Goal: Task Accomplishment & Management: Manage account settings

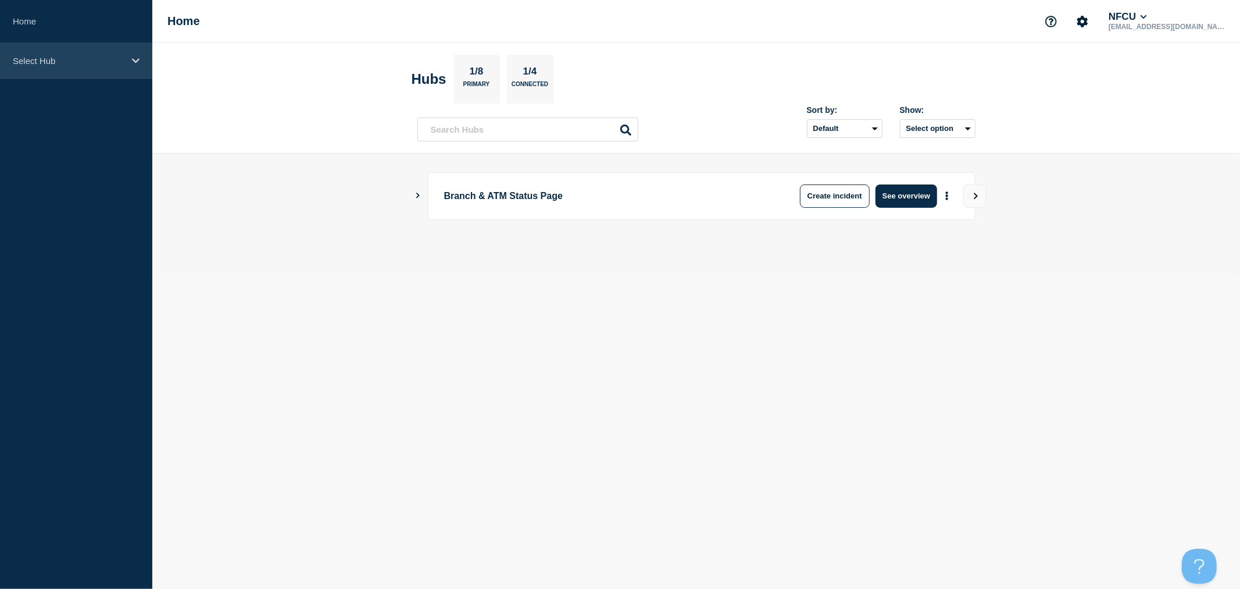
click at [123, 65] on p "Select Hub" at bounding box center [69, 61] width 112 height 10
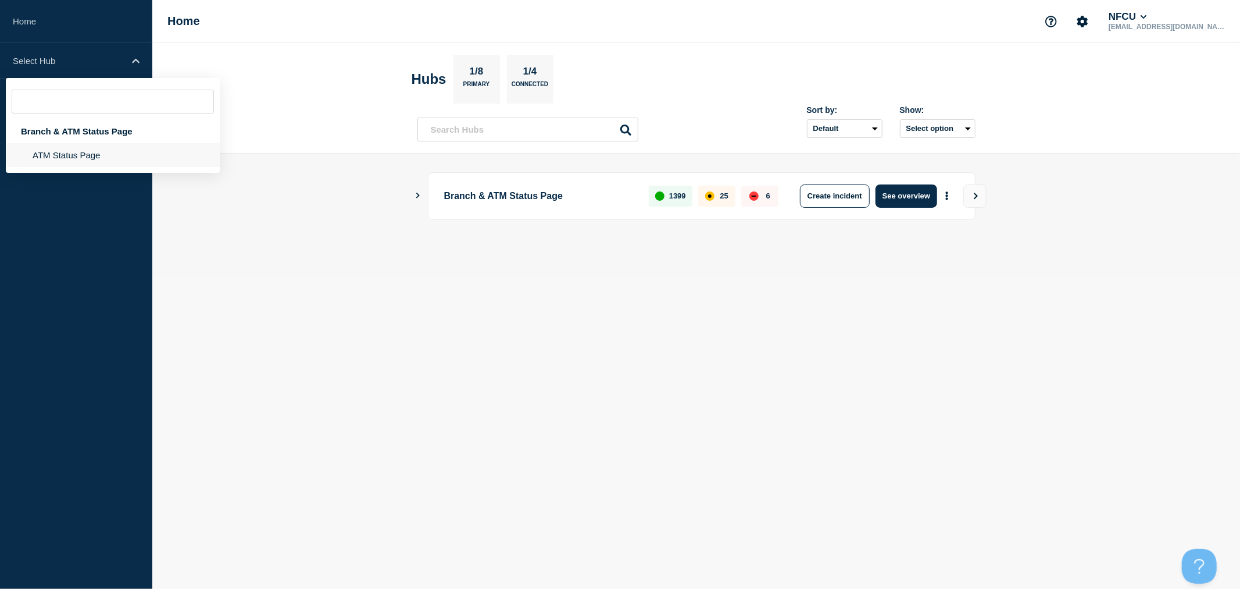
click at [77, 153] on li "ATM Status Page" at bounding box center [113, 155] width 214 height 24
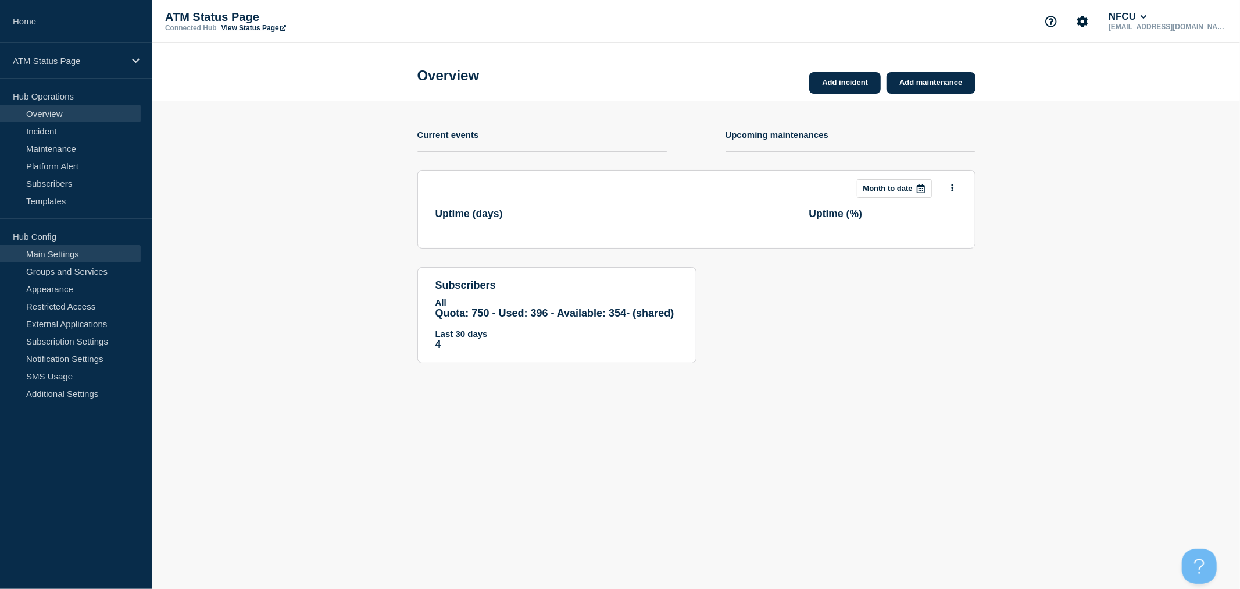
click at [81, 256] on link "Main Settings" at bounding box center [70, 253] width 141 height 17
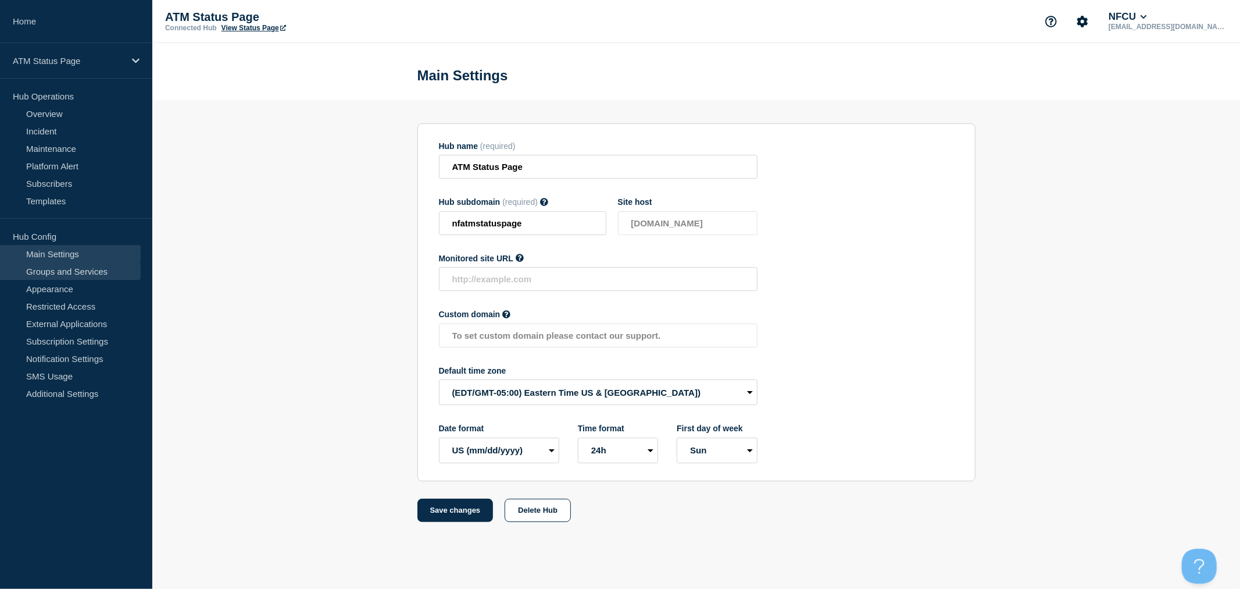
click at [82, 272] on link "Groups and Services" at bounding box center [70, 270] width 141 height 17
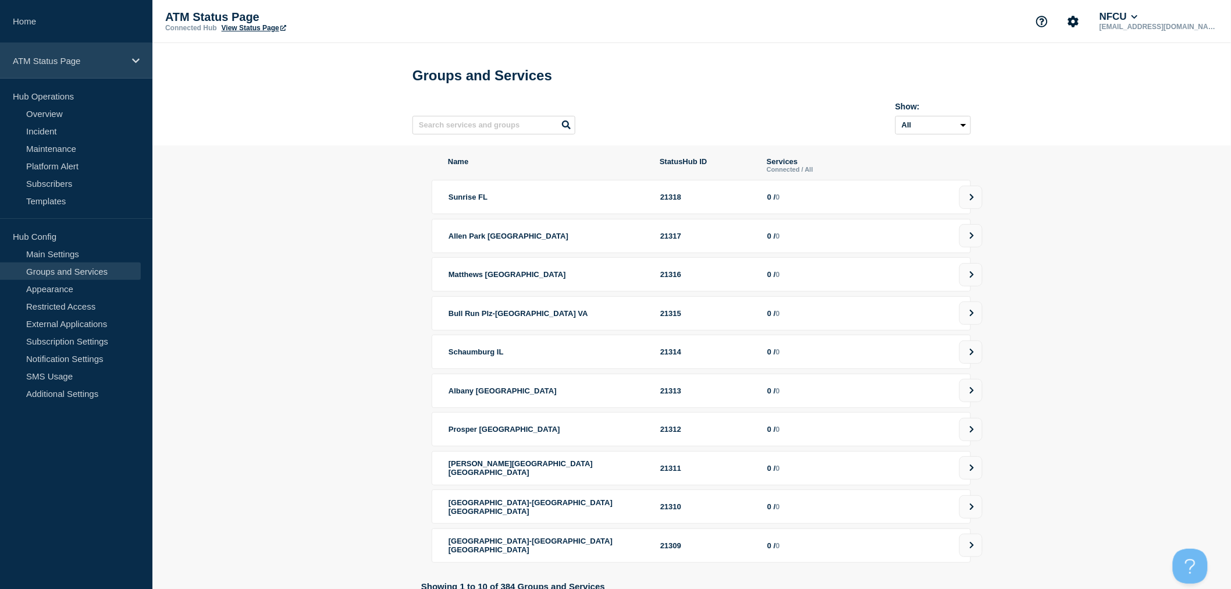
click at [100, 67] on div "ATM Status Page" at bounding box center [76, 60] width 152 height 35
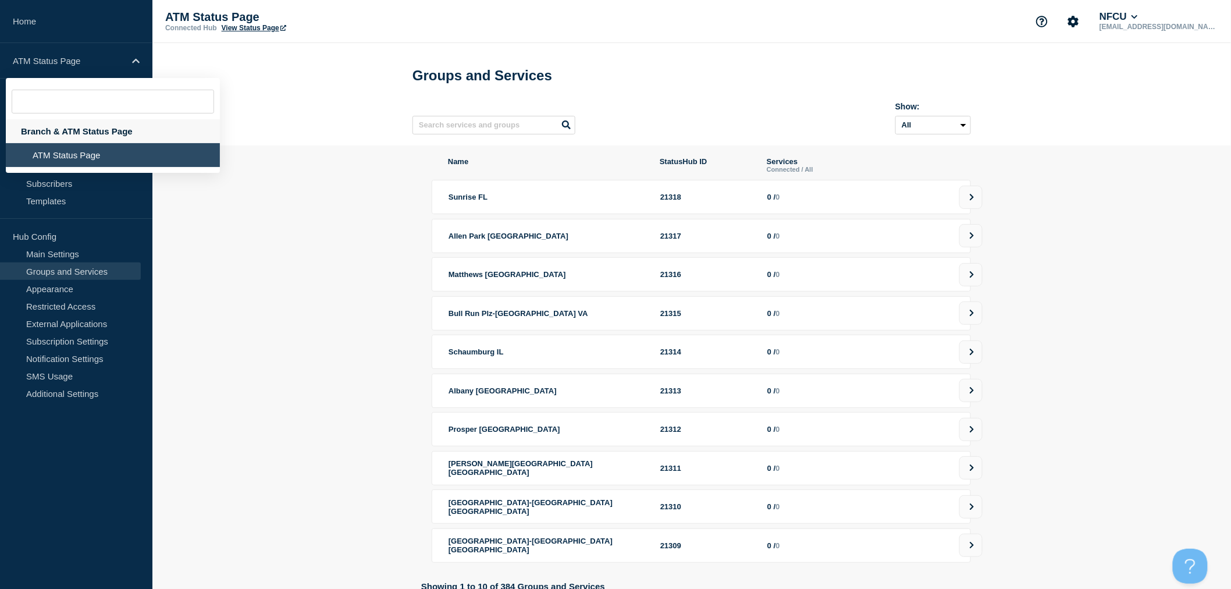
click at [84, 129] on div "Branch & ATM Status Page" at bounding box center [113, 131] width 214 height 24
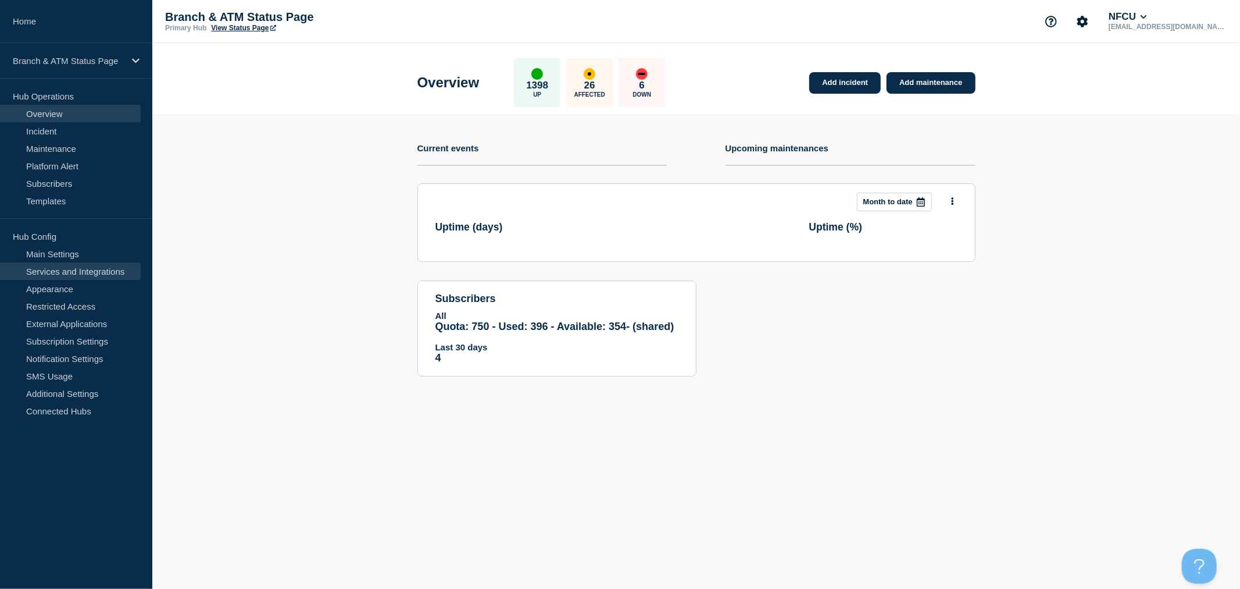
click at [108, 278] on link "Services and Integrations" at bounding box center [70, 270] width 141 height 17
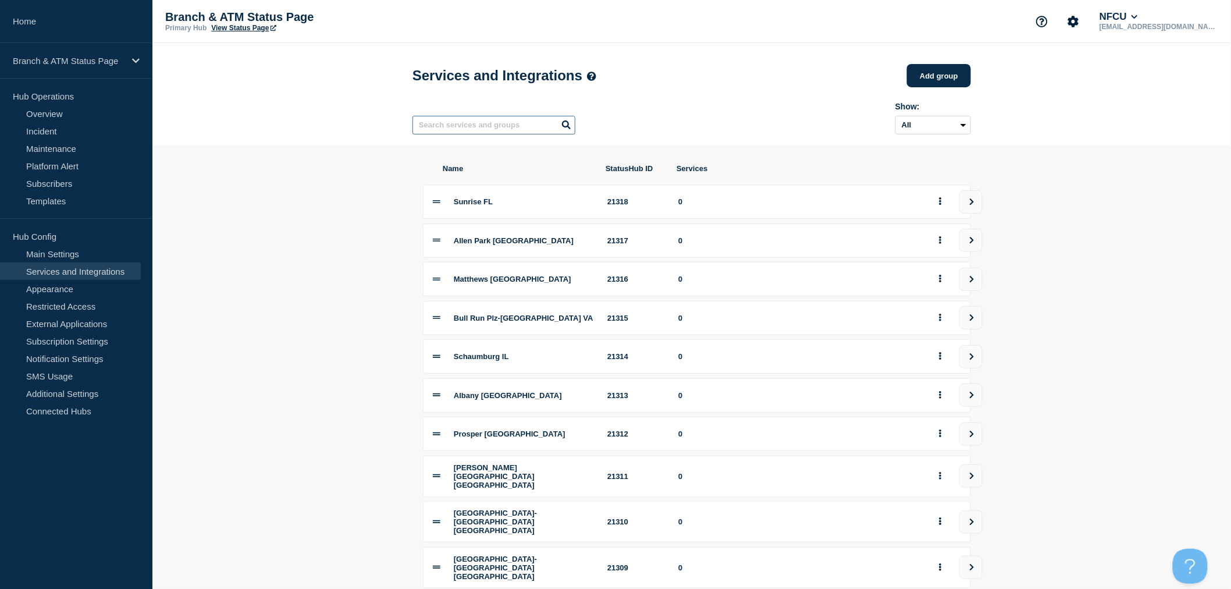
click at [504, 134] on input "text" at bounding box center [493, 125] width 163 height 19
type input "[GEOGRAPHIC_DATA]"
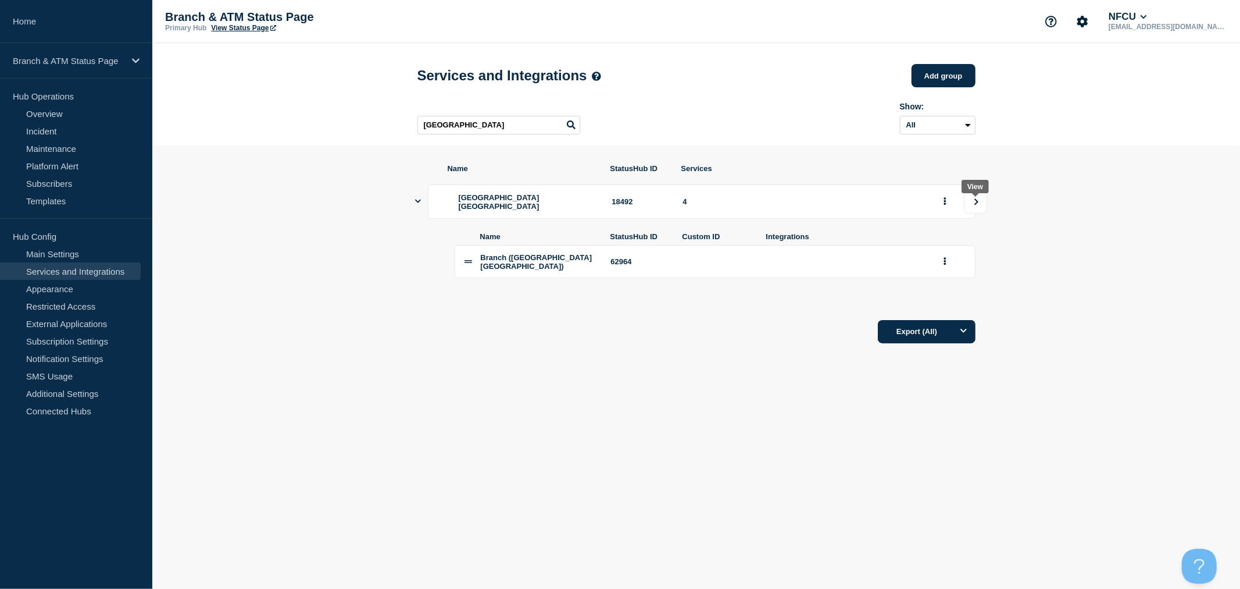
click at [968, 212] on button "view group" at bounding box center [975, 201] width 23 height 23
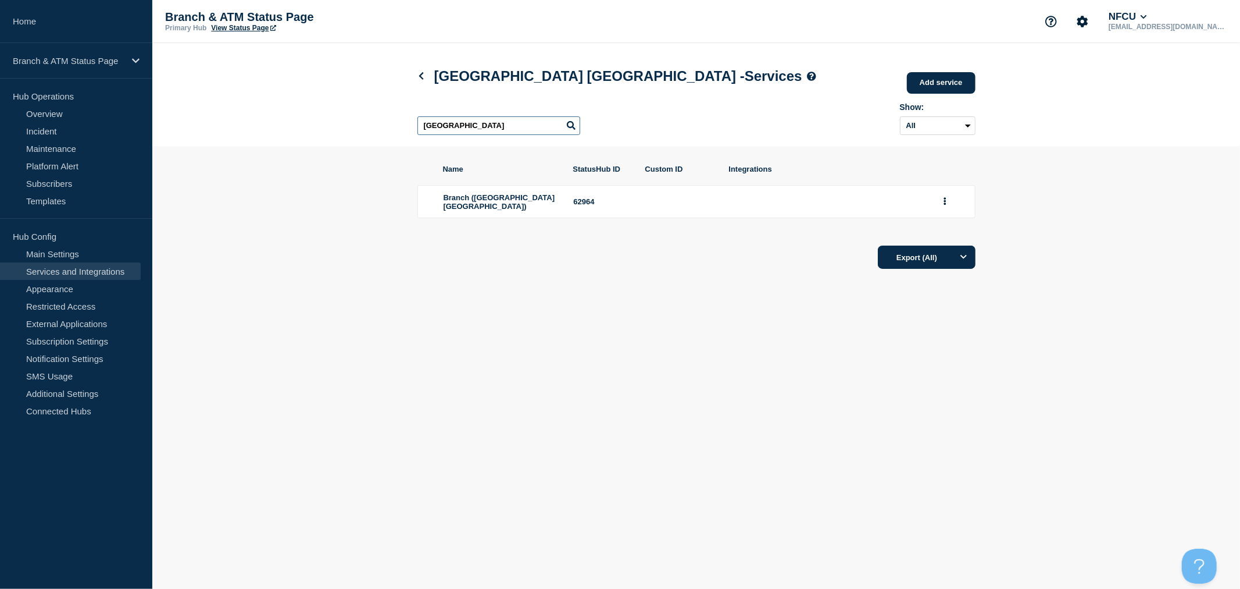
drag, startPoint x: 550, startPoint y: 128, endPoint x: 263, endPoint y: 84, distance: 290.1
click at [259, 115] on header "[GEOGRAPHIC_DATA] [GEOGRAPHIC_DATA] - Services Add service Here you can create …" at bounding box center [696, 94] width 1088 height 103
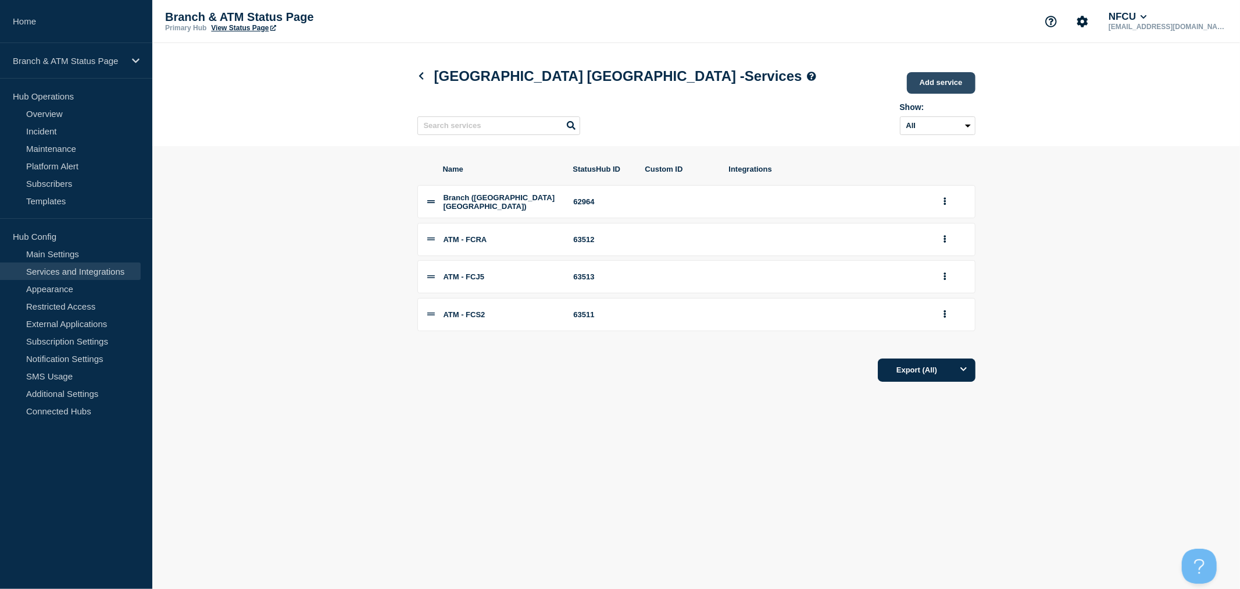
drag, startPoint x: 944, startPoint y: 83, endPoint x: 939, endPoint y: 91, distance: 8.9
click at [944, 83] on link "Add service" at bounding box center [941, 83] width 69 height 22
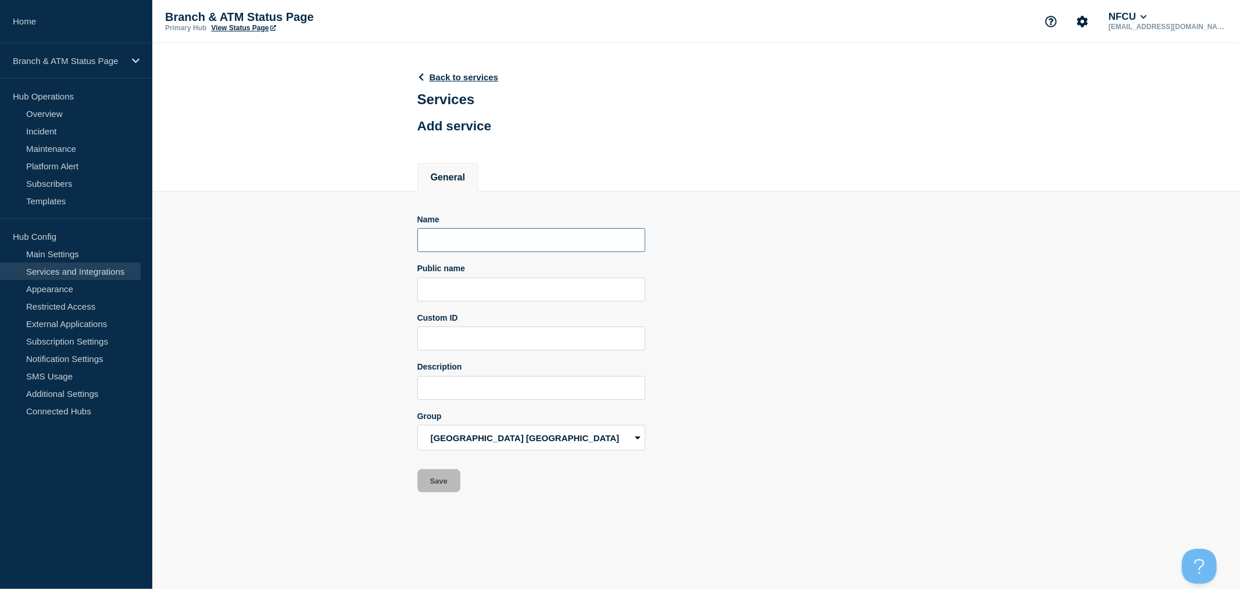
click at [496, 247] on input "Name" at bounding box center [532, 240] width 228 height 24
type input "ATM - FA8T"
click at [441, 484] on button "Save" at bounding box center [439, 480] width 43 height 23
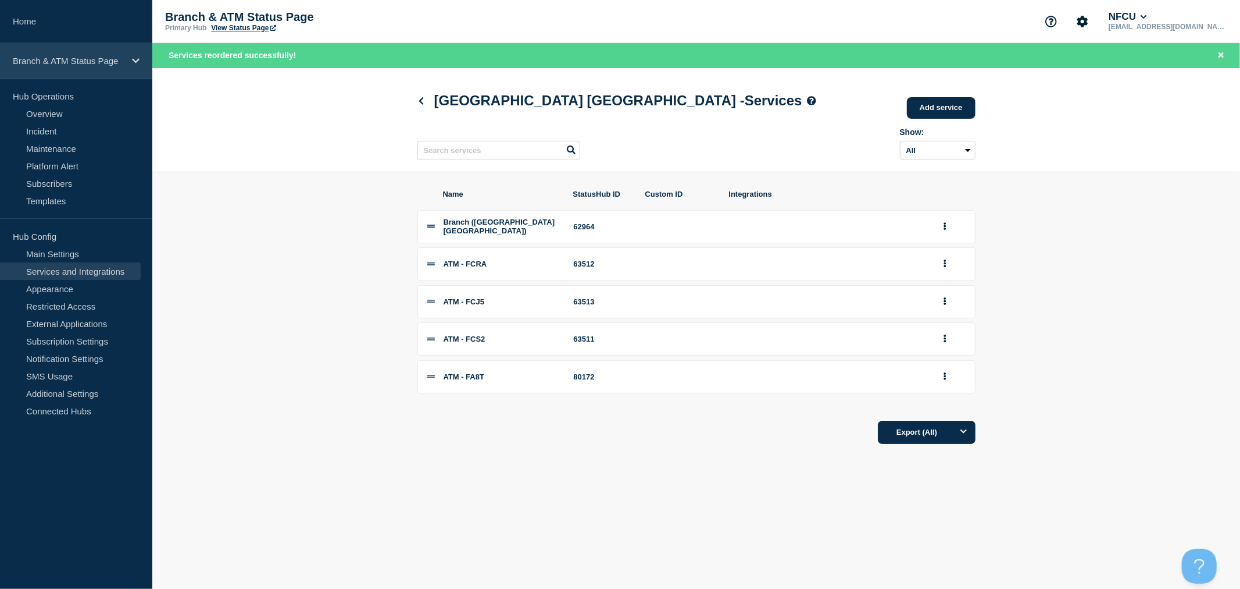
click at [91, 67] on div "Branch & ATM Status Page" at bounding box center [76, 60] width 152 height 35
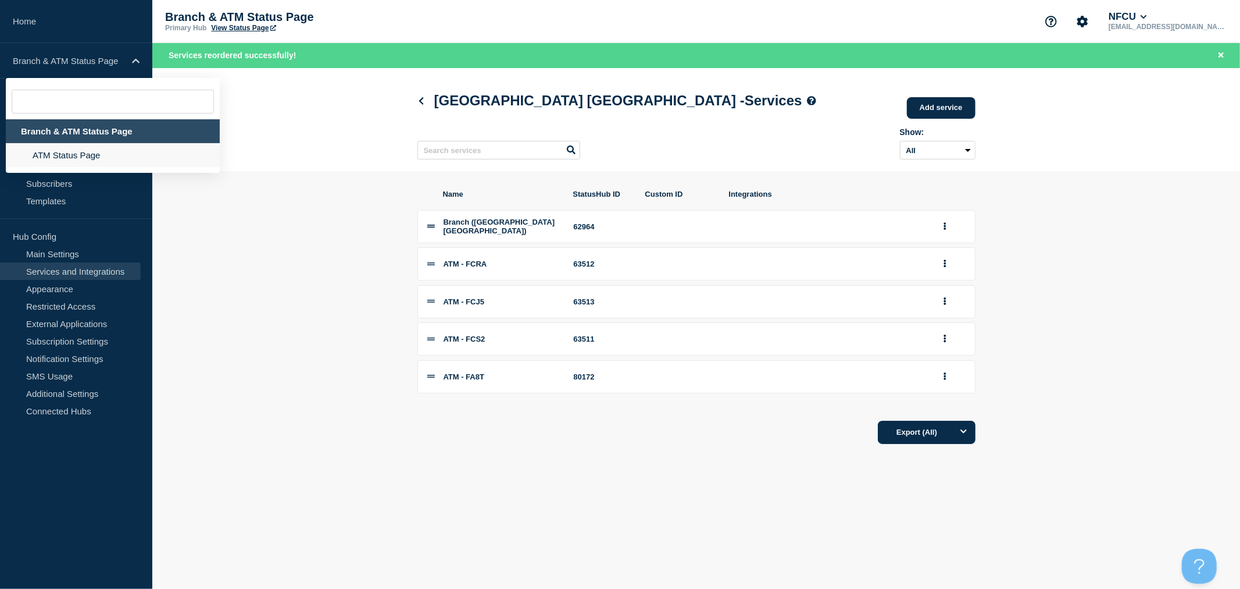
click at [76, 151] on li "ATM Status Page" at bounding box center [113, 155] width 214 height 24
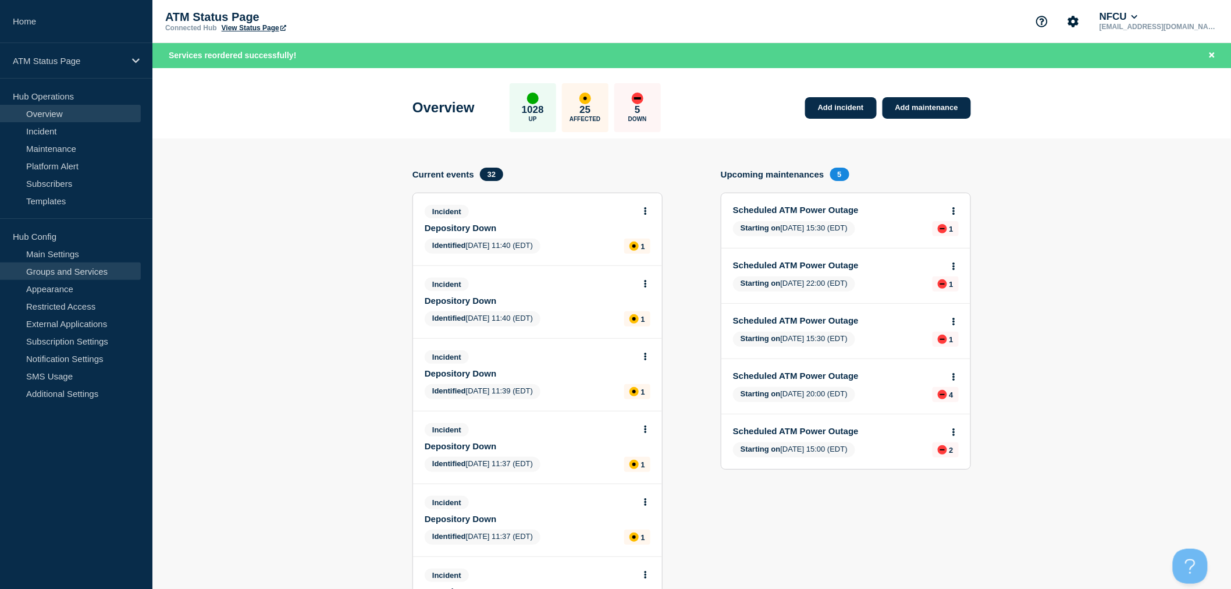
click at [99, 266] on link "Groups and Services" at bounding box center [70, 270] width 141 height 17
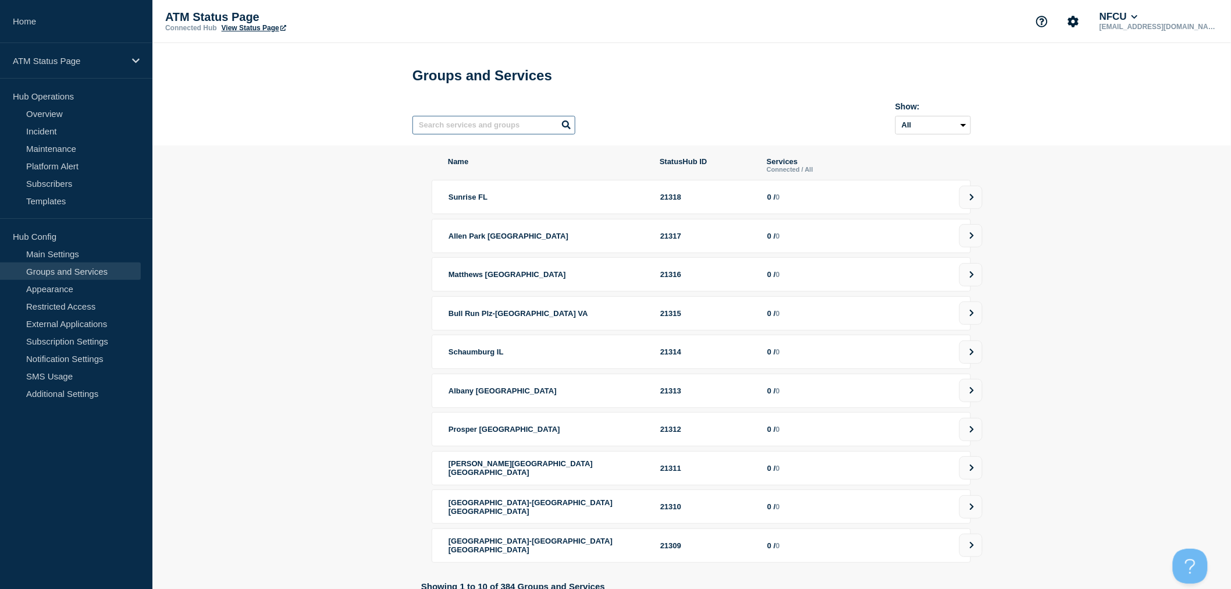
click at [467, 129] on input "text" at bounding box center [493, 125] width 163 height 19
type input "FA8T"
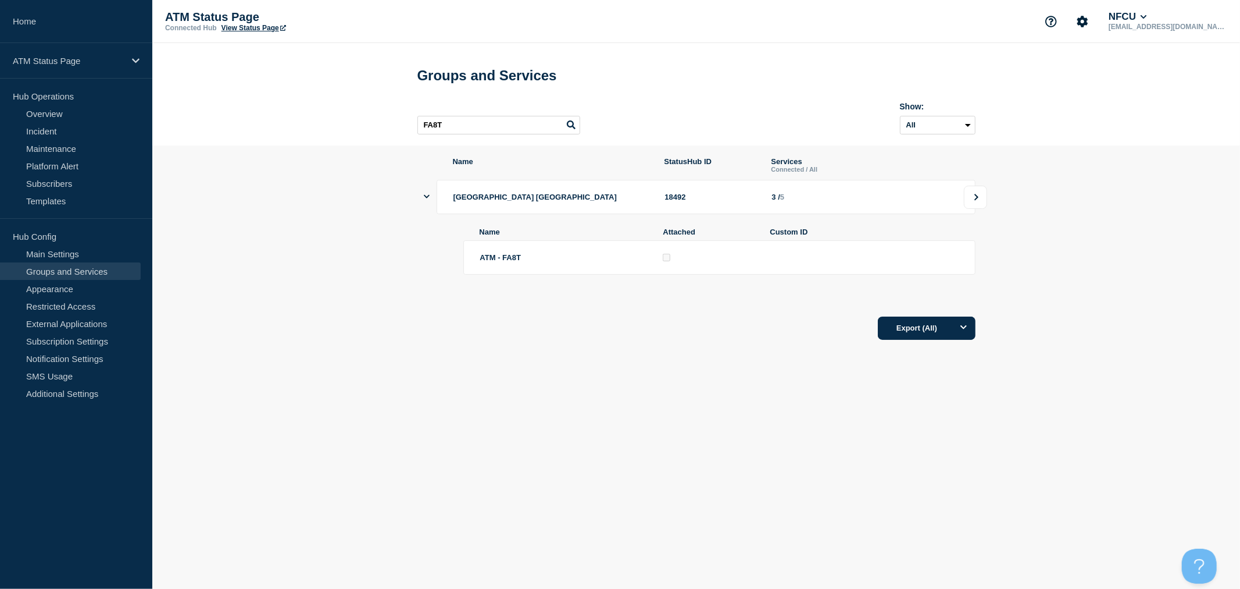
click at [972, 204] on button at bounding box center [975, 197] width 23 height 23
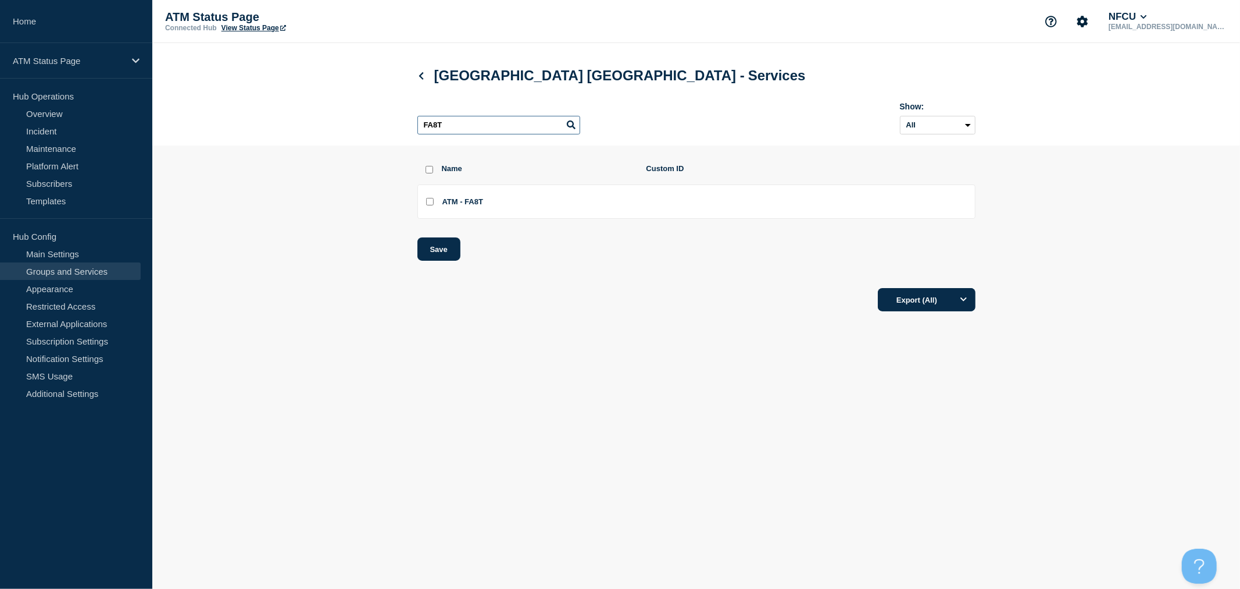
click at [479, 124] on input "FA8T" at bounding box center [499, 125] width 163 height 19
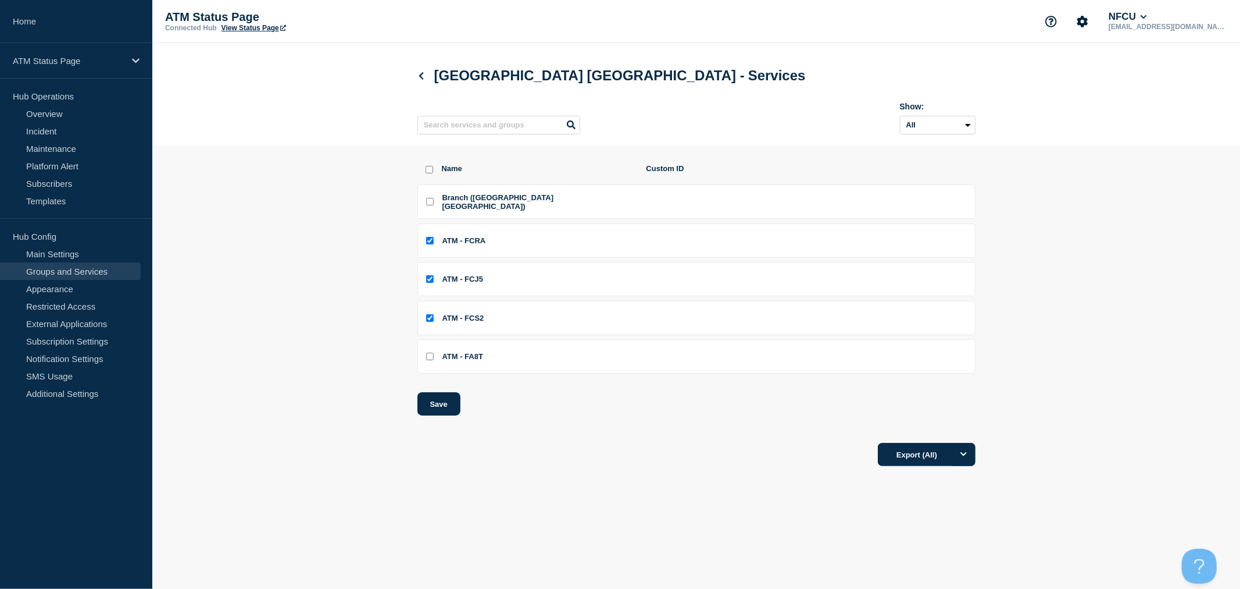
click at [432, 360] on input "ATM - FA8T checkbox" at bounding box center [430, 356] width 8 height 8
checkbox input "true"
click at [448, 415] on button "Save" at bounding box center [439, 403] width 43 height 23
